Goal: Transaction & Acquisition: Purchase product/service

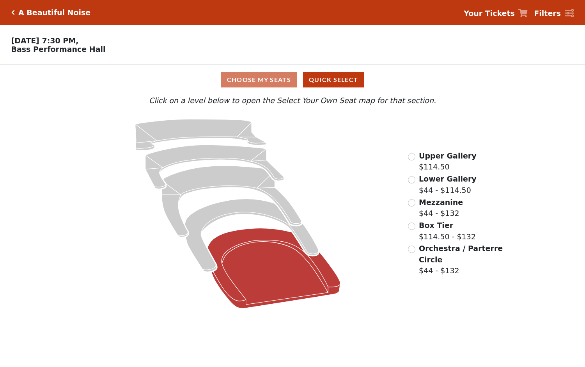
click at [279, 282] on icon at bounding box center [274, 268] width 133 height 80
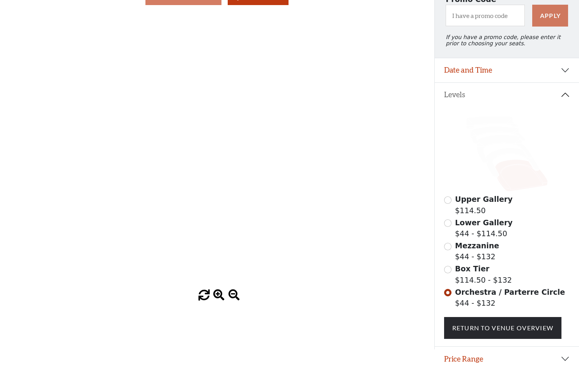
scroll to position [116, 0]
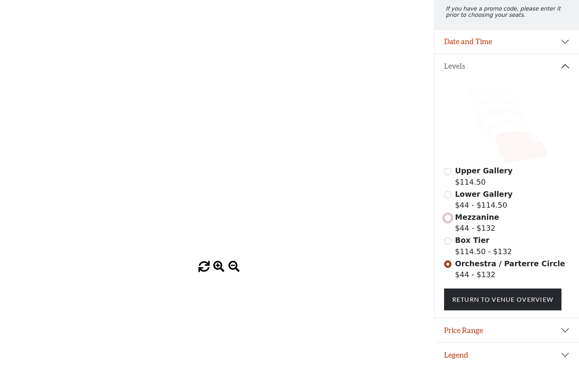
click at [450, 216] on input "radio" at bounding box center [447, 217] width 7 height 7
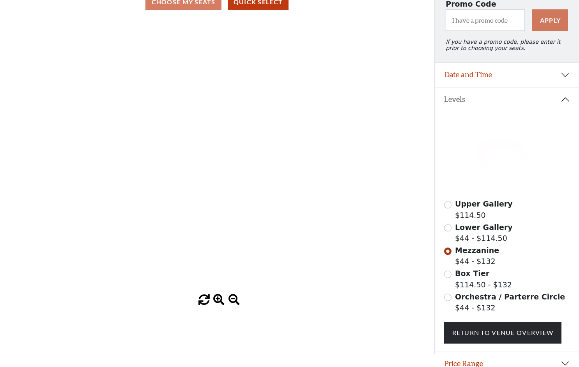
scroll to position [78, 0]
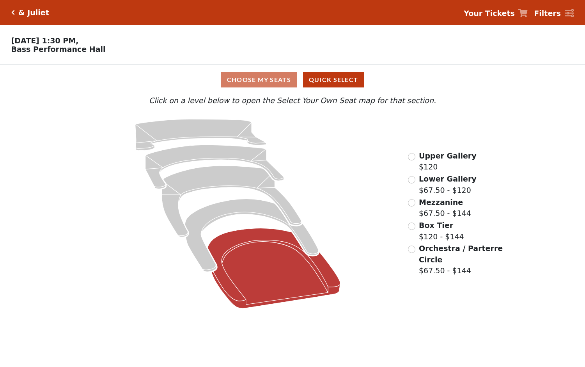
click at [296, 261] on icon at bounding box center [274, 268] width 133 height 80
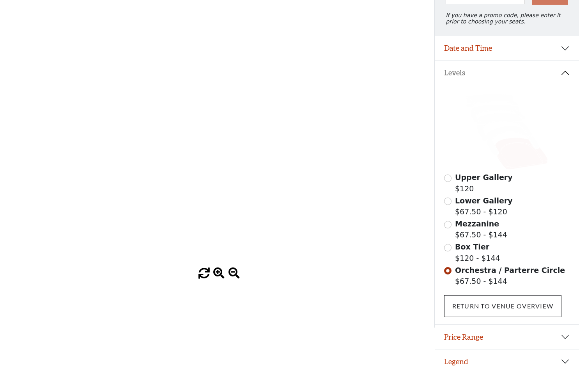
scroll to position [116, 0]
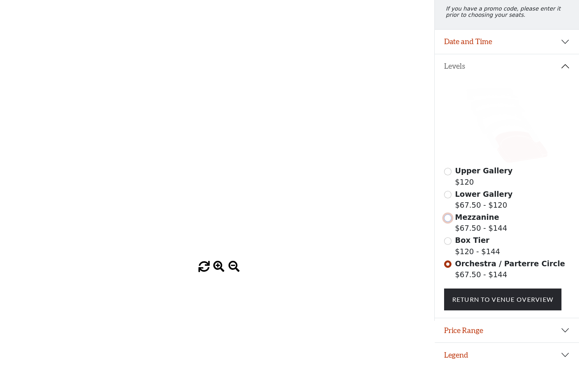
click at [448, 219] on input "radio" at bounding box center [447, 217] width 7 height 7
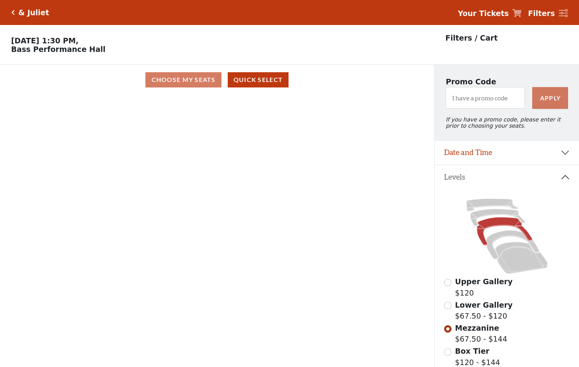
click at [452, 308] on div "Lower Gallery $67.50 - $120" at bounding box center [507, 310] width 126 height 22
